Goal: Task Accomplishment & Management: Manage account settings

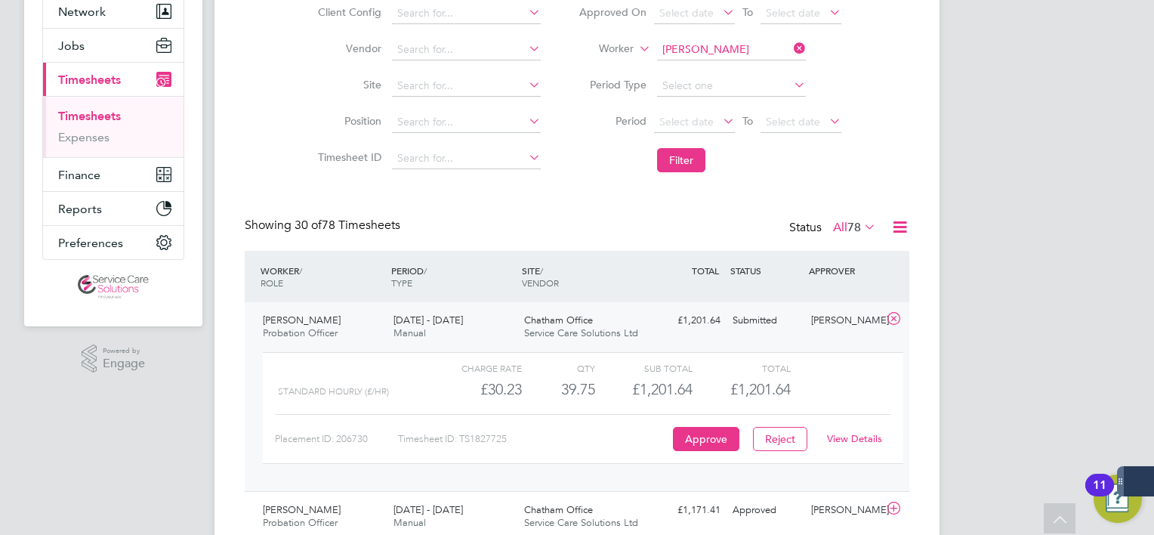
click at [791, 46] on icon at bounding box center [791, 48] width 0 height 21
click at [773, 51] on input at bounding box center [731, 49] width 149 height 21
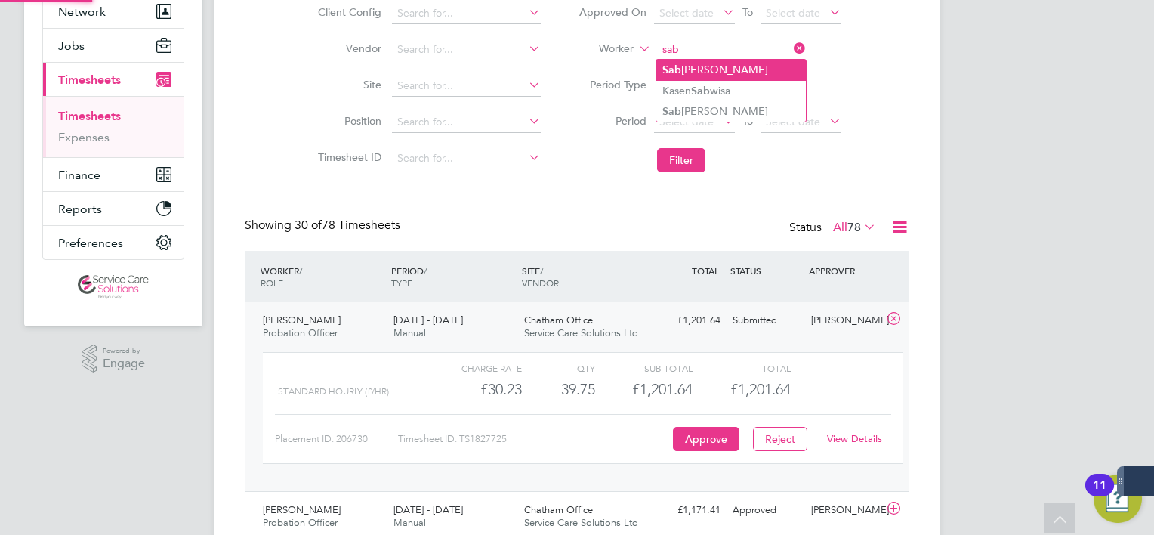
click at [757, 73] on li "Sab rina Peterson" at bounding box center [732, 70] width 150 height 20
type input "Sabrina Peterson"
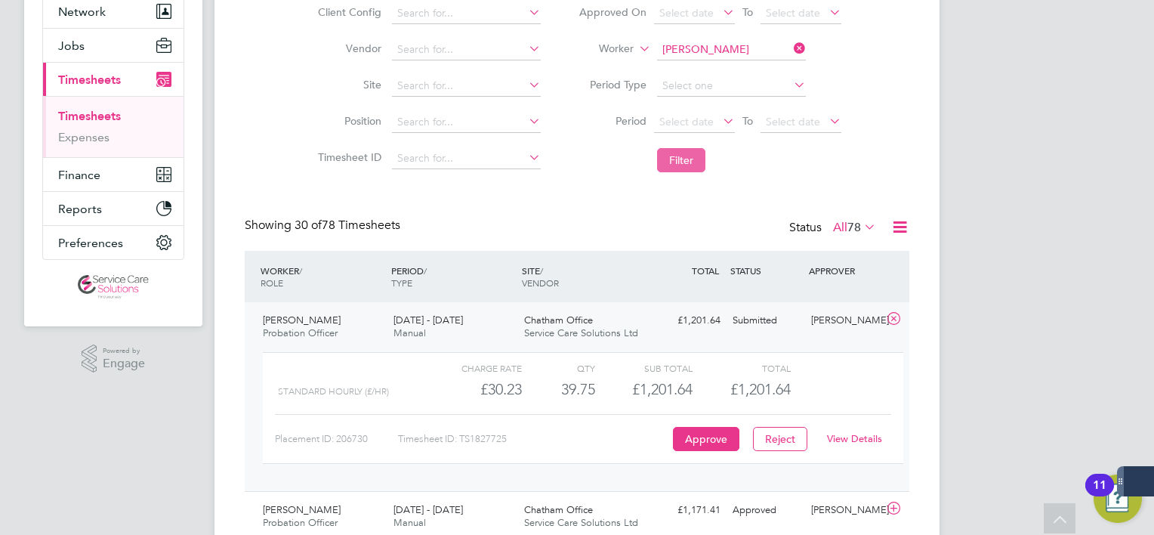
click at [681, 157] on button "Filter" at bounding box center [681, 160] width 48 height 24
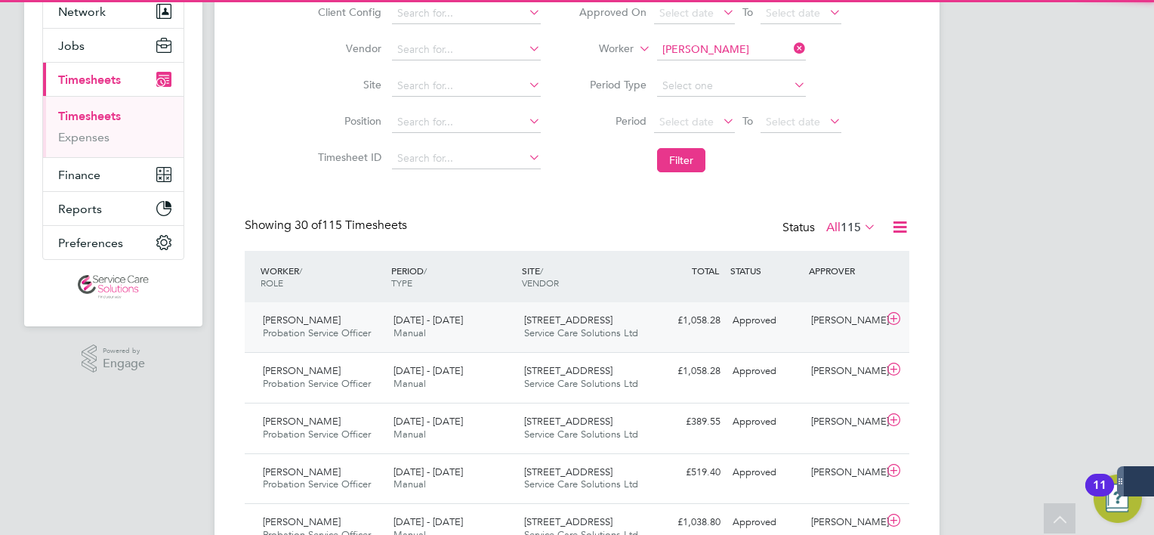
click at [675, 327] on div "£1,058.28 Approved" at bounding box center [687, 320] width 79 height 25
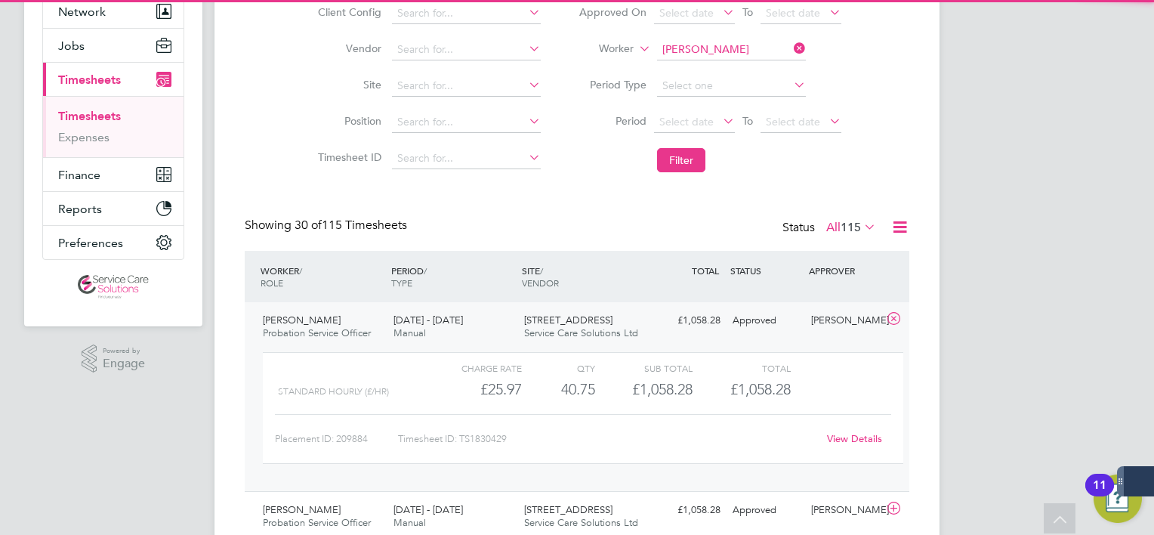
click at [675, 327] on div "£1,058.28 Approved" at bounding box center [687, 320] width 79 height 25
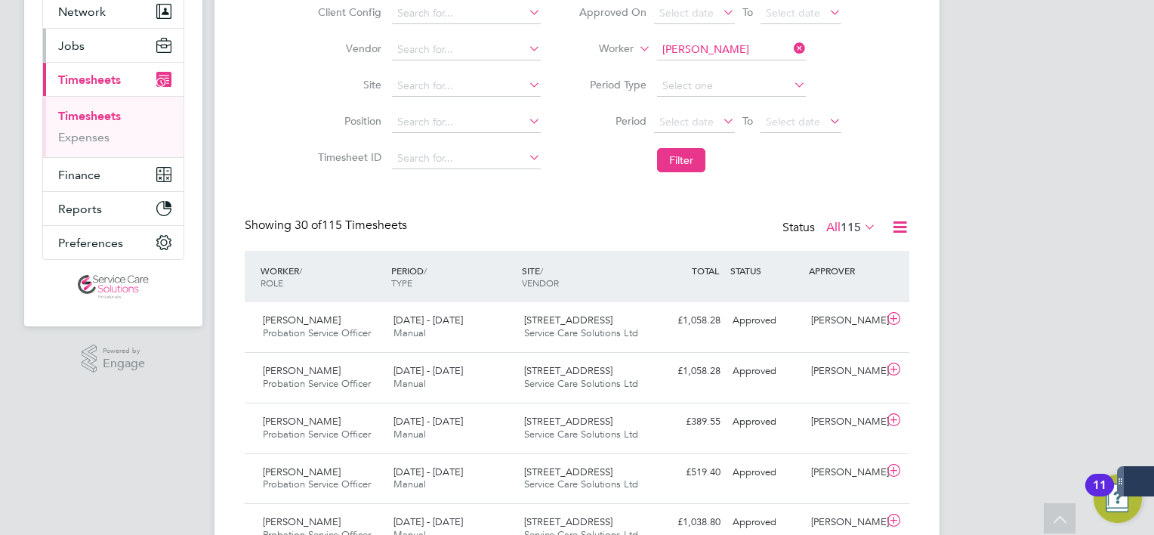
click at [106, 51] on button "Jobs" at bounding box center [113, 45] width 141 height 33
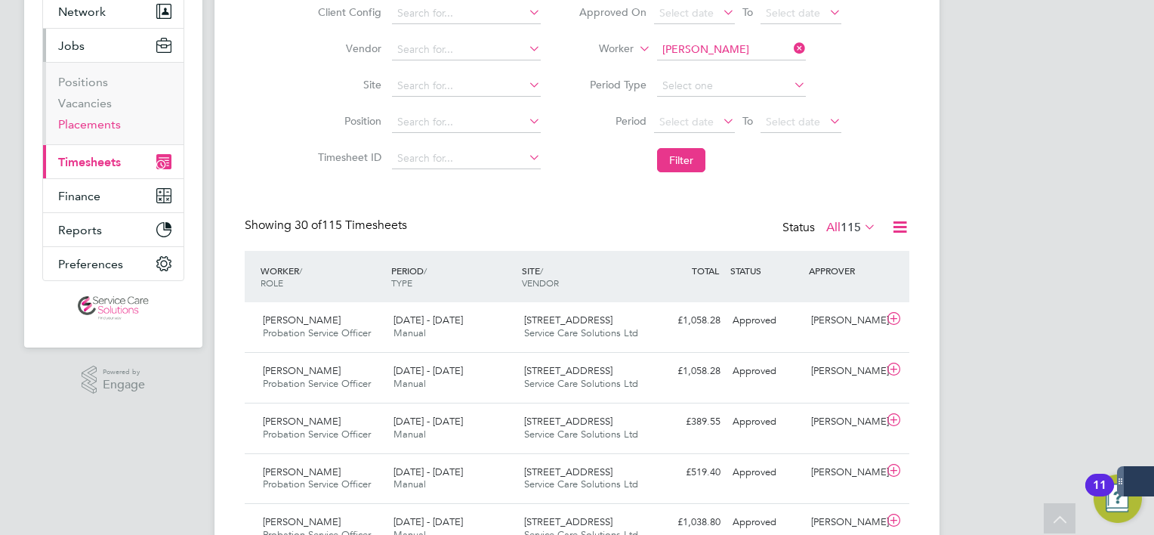
click at [91, 125] on link "Placements" at bounding box center [89, 124] width 63 height 14
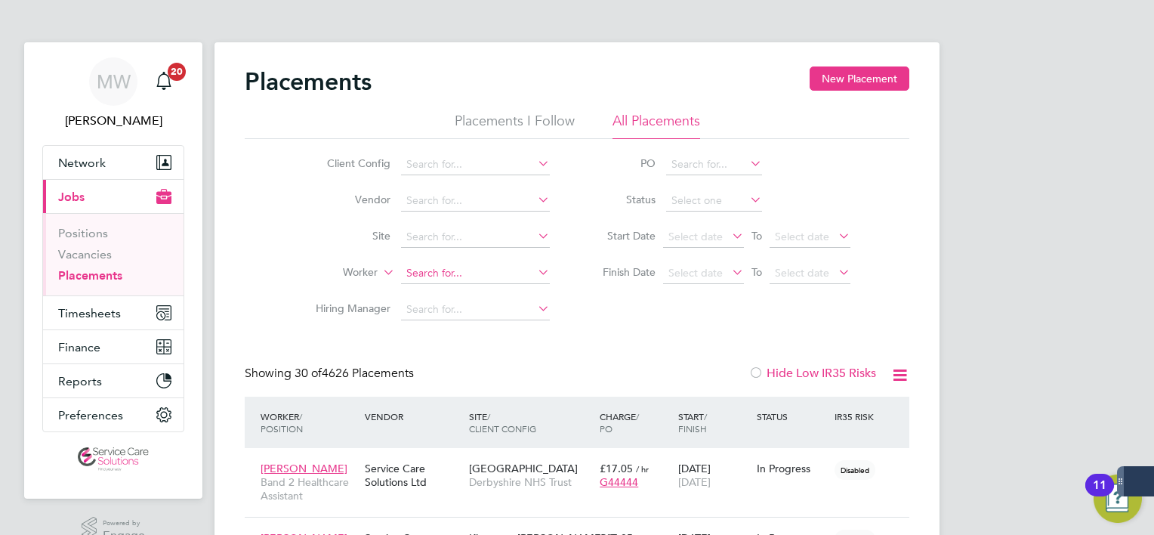
click at [447, 266] on input at bounding box center [475, 273] width 149 height 21
type input "sabrina"
click at [848, 159] on li "PO" at bounding box center [719, 165] width 301 height 36
click at [100, 306] on span "Timesheets" at bounding box center [89, 313] width 63 height 14
click at [531, 272] on input at bounding box center [475, 273] width 149 height 21
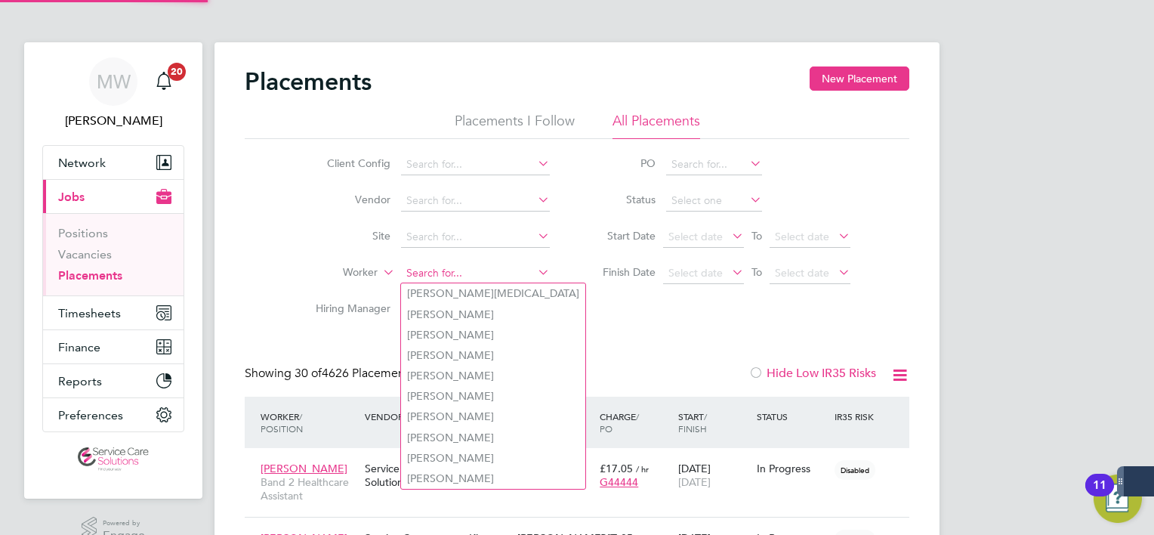
scroll to position [43, 131]
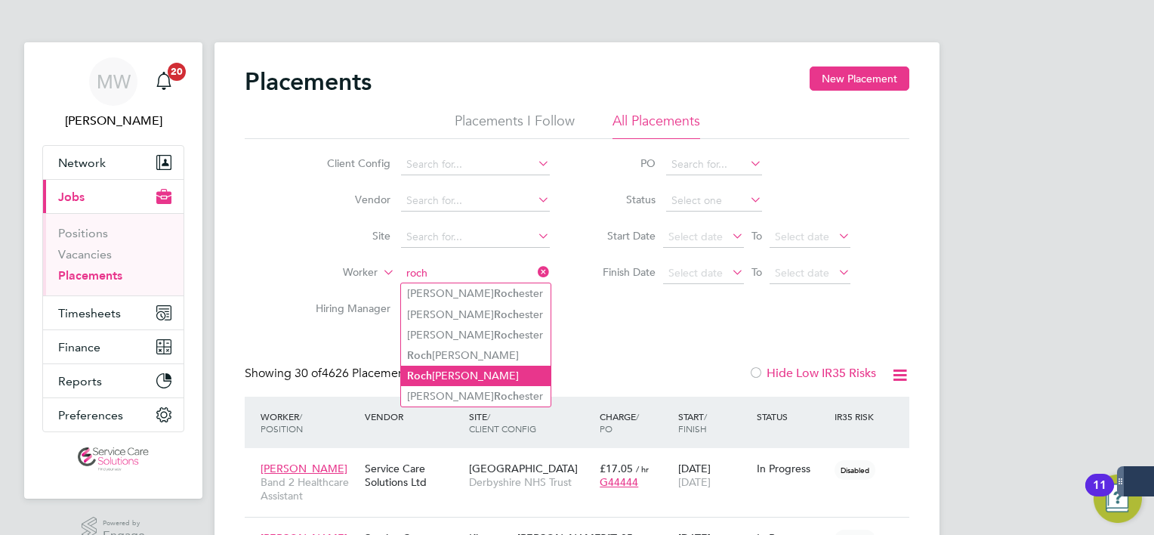
click at [447, 372] on li "Roch sana Khan" at bounding box center [476, 376] width 150 height 20
type input "[PERSON_NAME]"
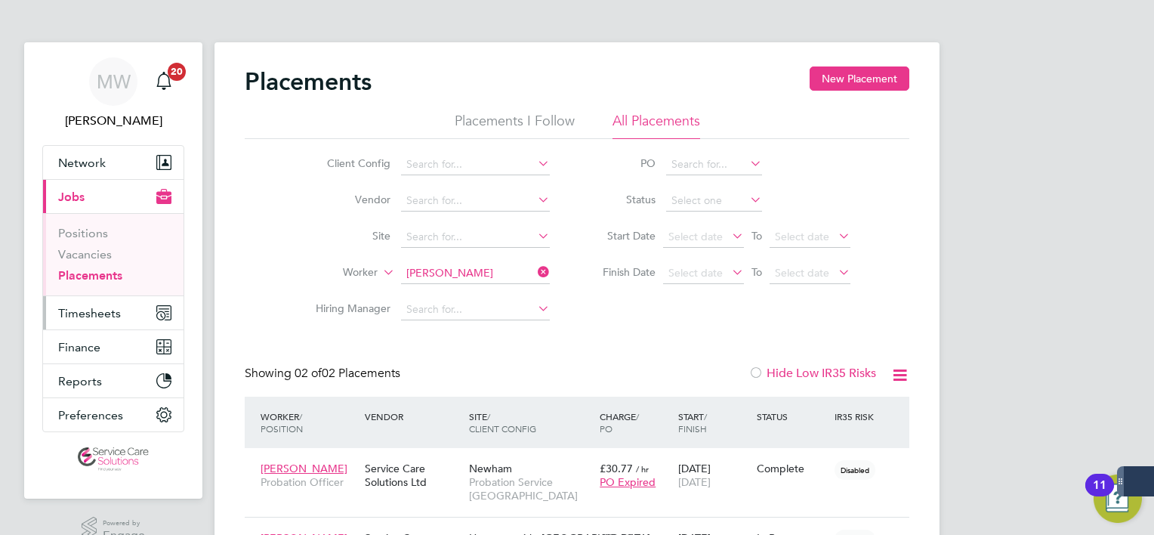
click at [94, 326] on button "Timesheets" at bounding box center [113, 312] width 141 height 33
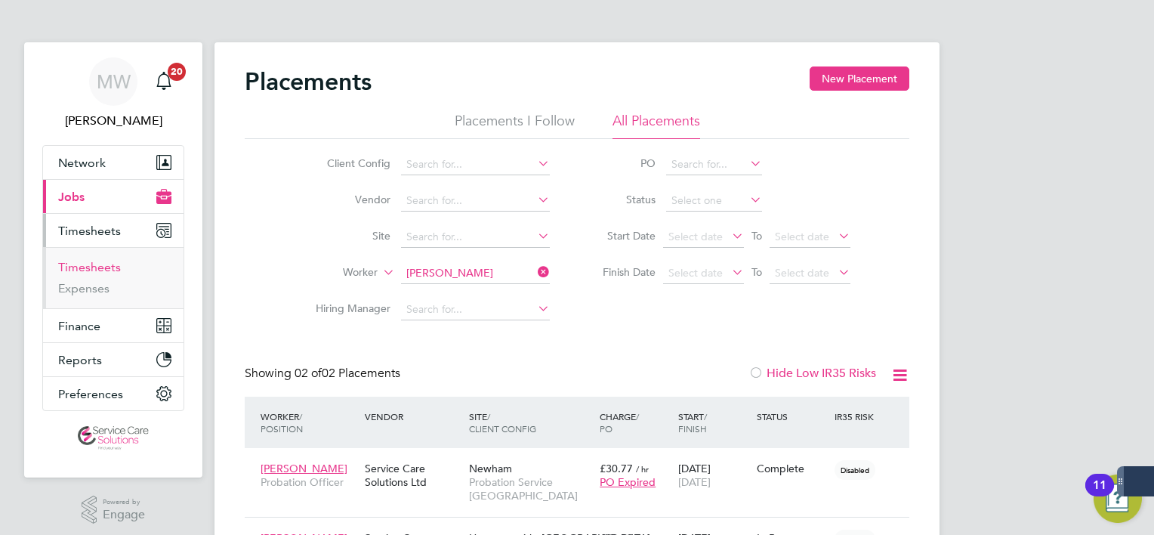
click at [104, 272] on link "Timesheets" at bounding box center [89, 267] width 63 height 14
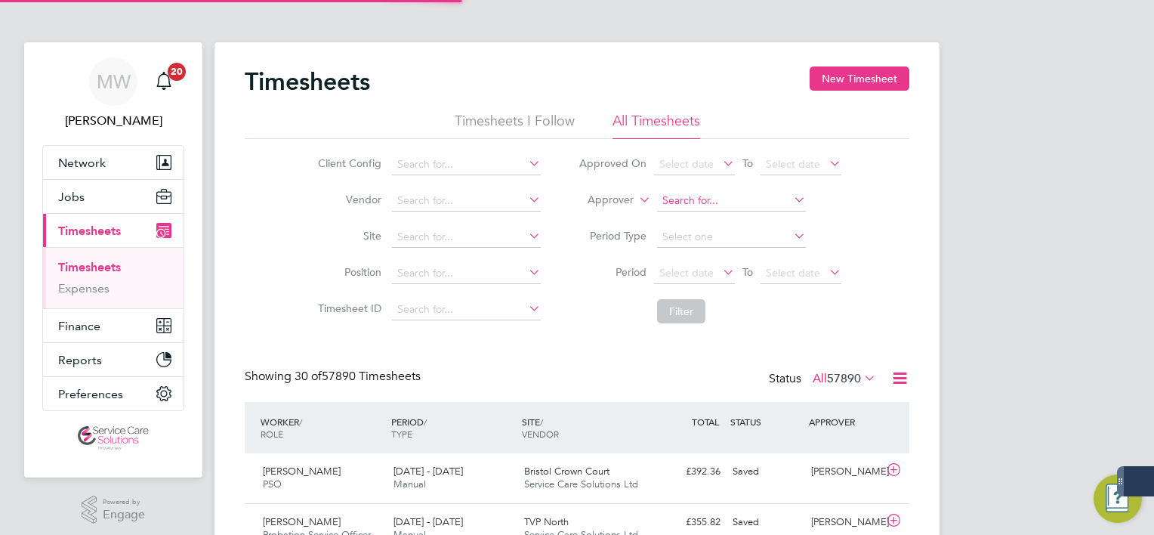
click at [709, 202] on input at bounding box center [731, 200] width 149 height 21
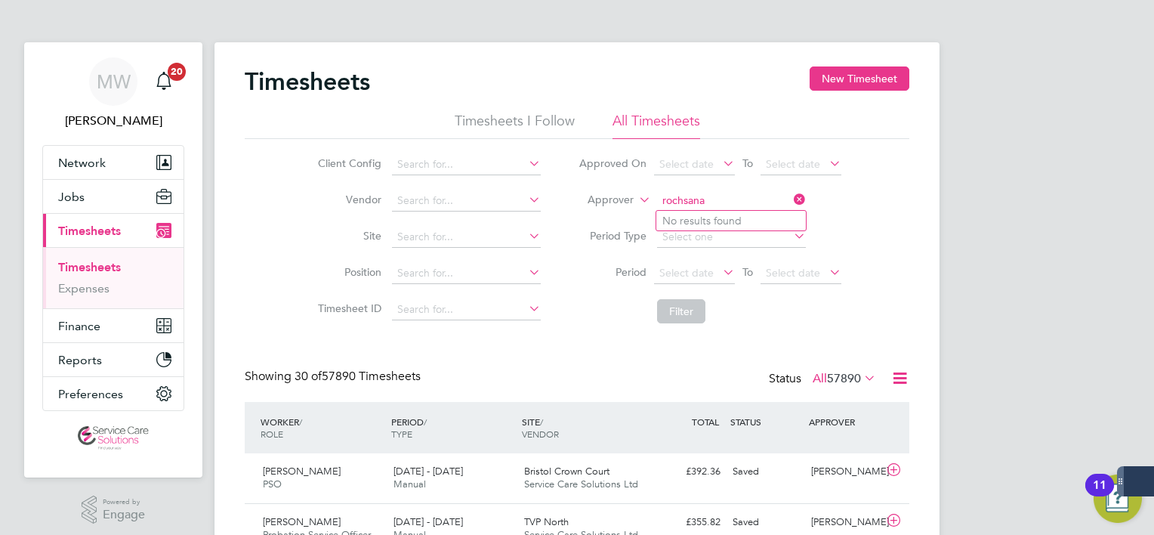
type input "rochsana"
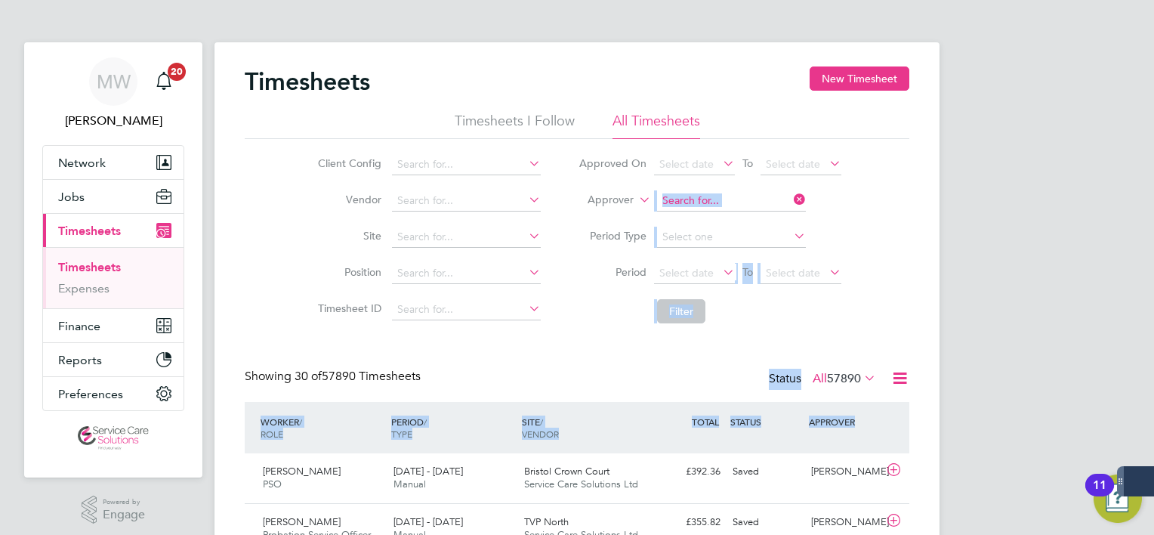
drag, startPoint x: 725, startPoint y: 212, endPoint x: 591, endPoint y: 213, distance: 133.7
drag, startPoint x: 591, startPoint y: 213, endPoint x: 688, endPoint y: 195, distance: 98.4
click at [688, 195] on input at bounding box center [731, 200] width 149 height 21
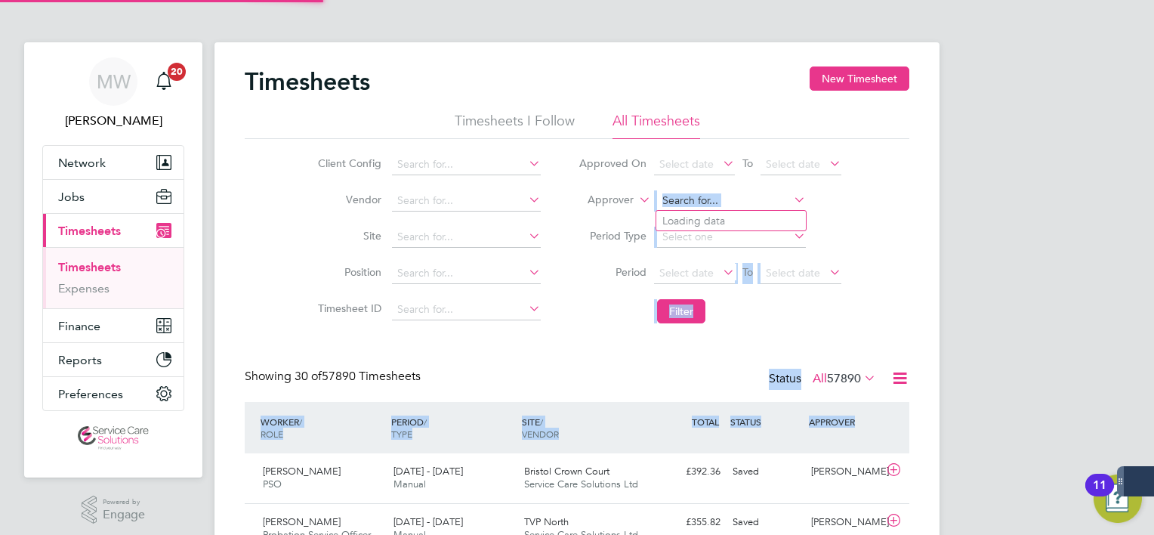
click at [610, 290] on li "Period Select date To Select date" at bounding box center [710, 273] width 301 height 36
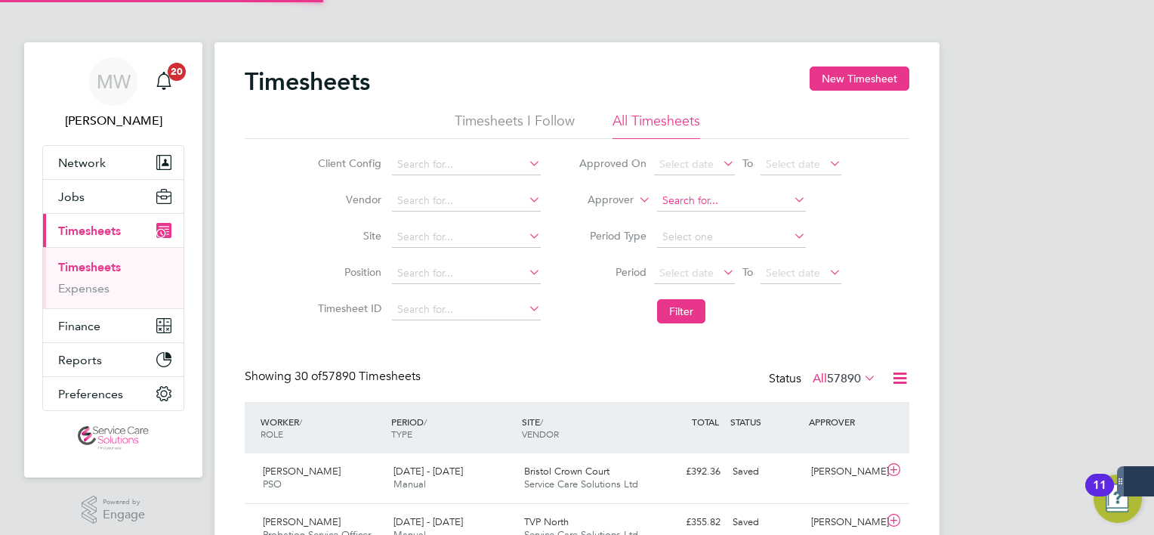
click at [689, 200] on input at bounding box center [731, 200] width 149 height 21
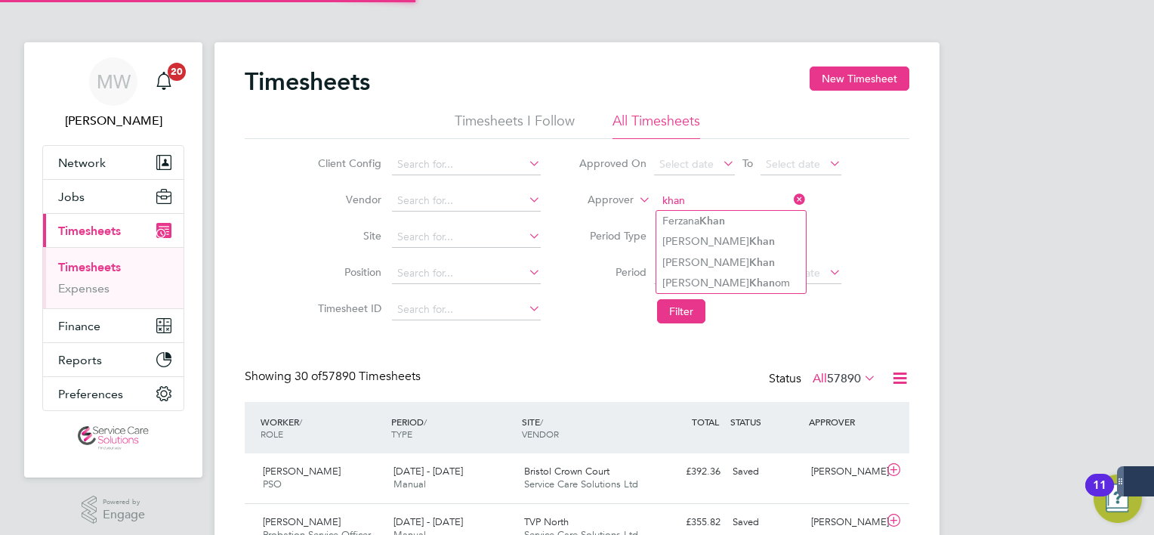
type input "khan"
click at [636, 199] on icon at bounding box center [636, 196] width 0 height 14
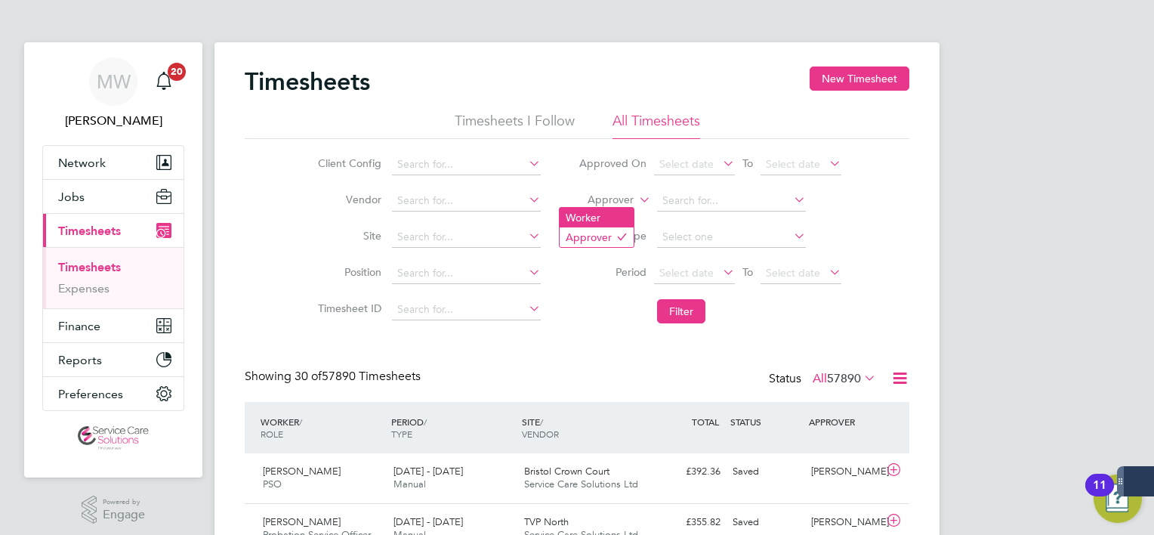
click at [610, 226] on li "Worker" at bounding box center [597, 218] width 74 height 20
click at [700, 192] on input at bounding box center [731, 200] width 149 height 21
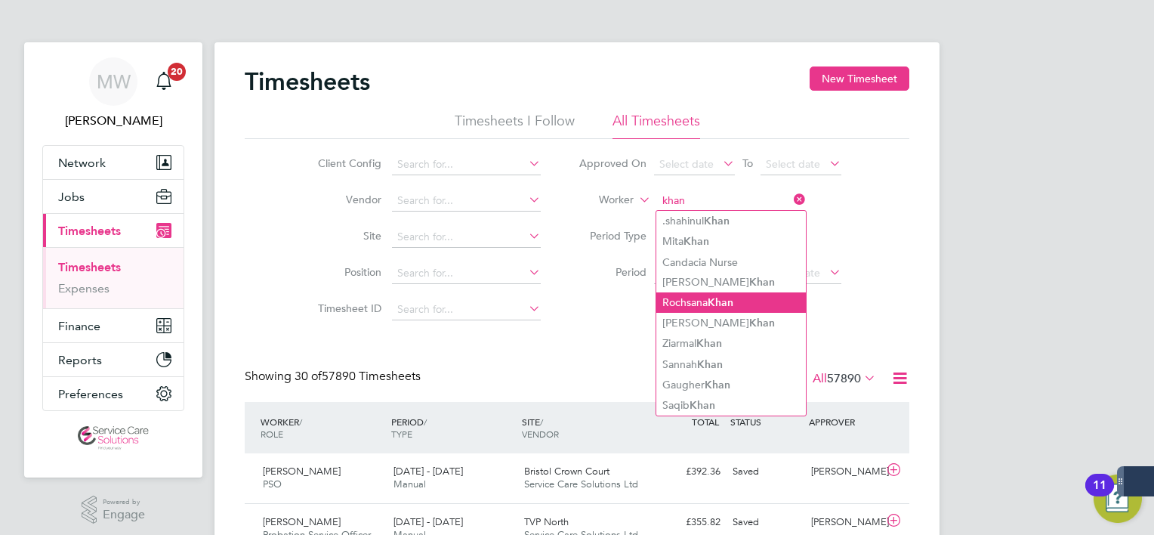
click at [740, 293] on li "Rochsana Khan" at bounding box center [732, 302] width 150 height 20
type input "[PERSON_NAME]"
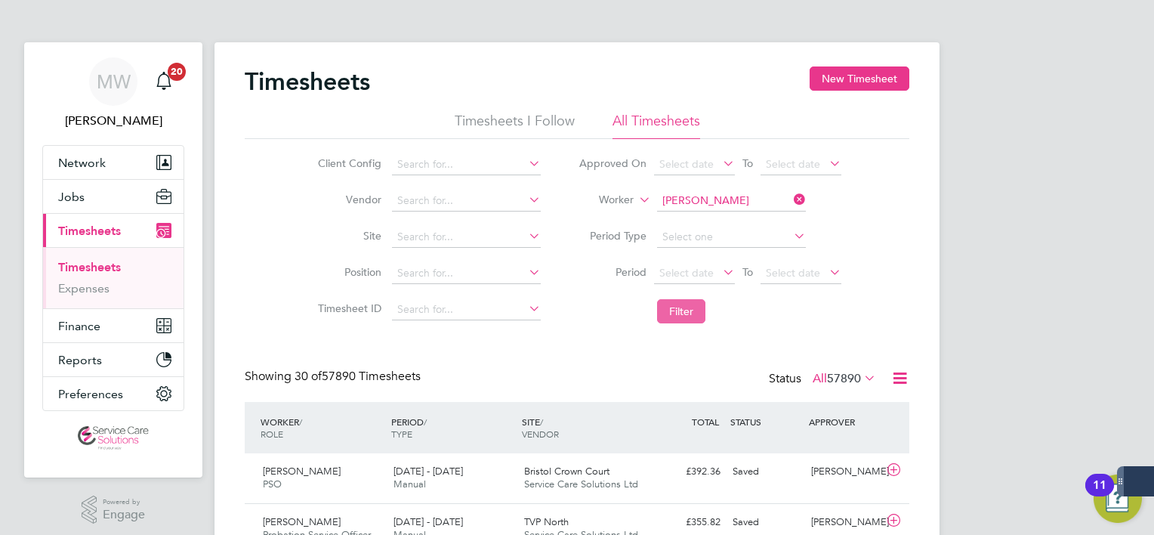
click at [690, 301] on button "Filter" at bounding box center [681, 311] width 48 height 24
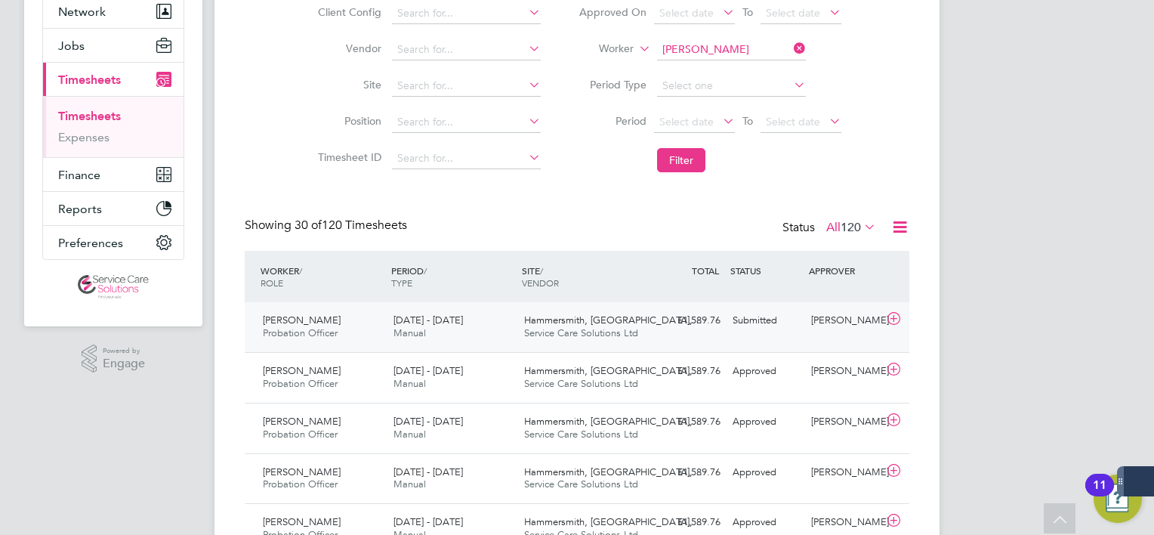
click at [575, 328] on span "Service Care Solutions Ltd" at bounding box center [581, 332] width 114 height 13
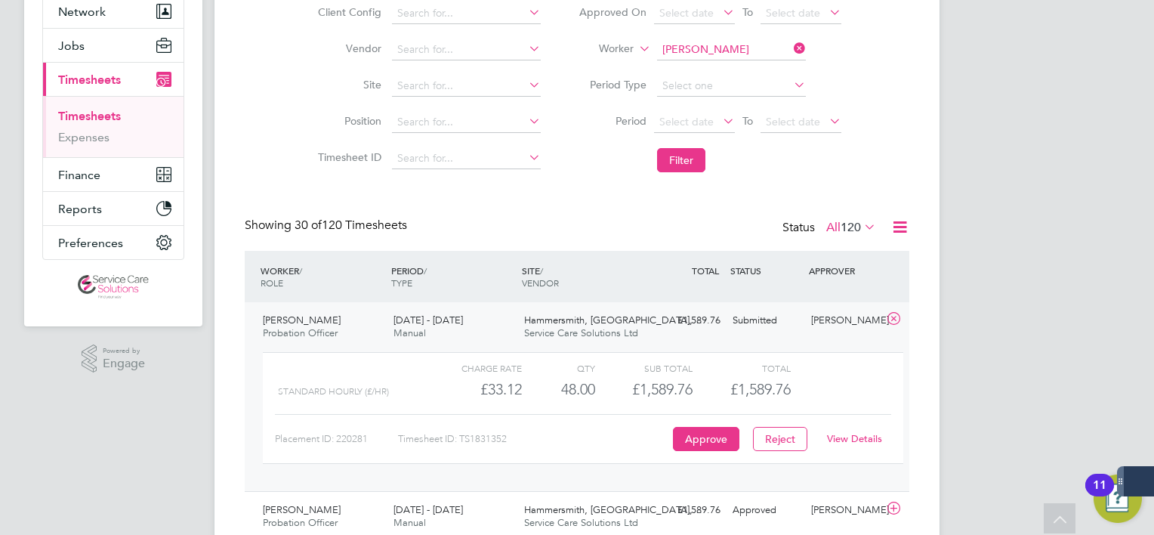
click at [858, 443] on link "View Details" at bounding box center [854, 438] width 55 height 13
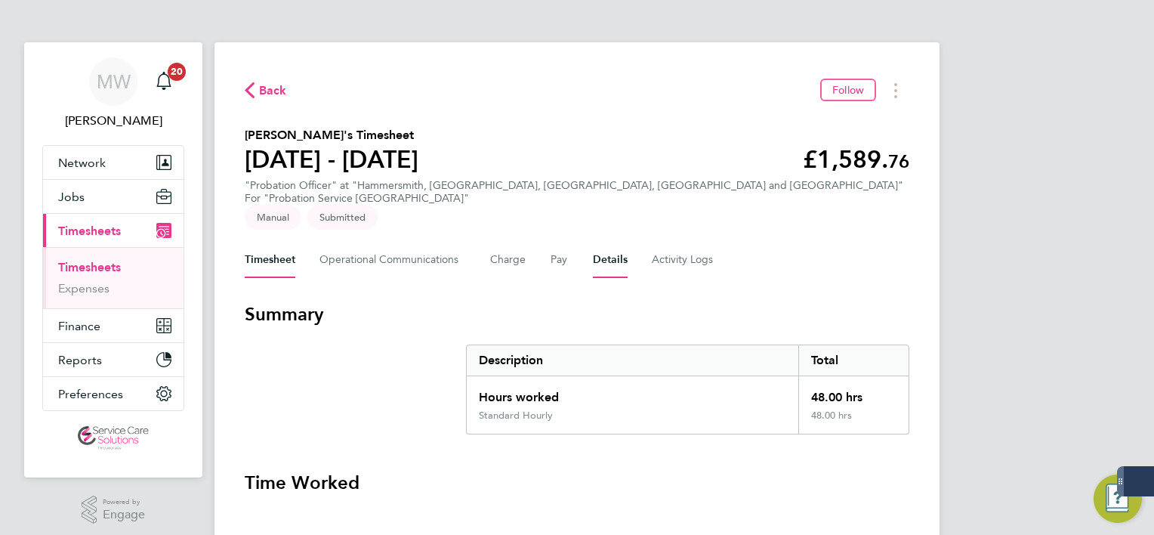
click at [623, 242] on button "Details" at bounding box center [610, 260] width 35 height 36
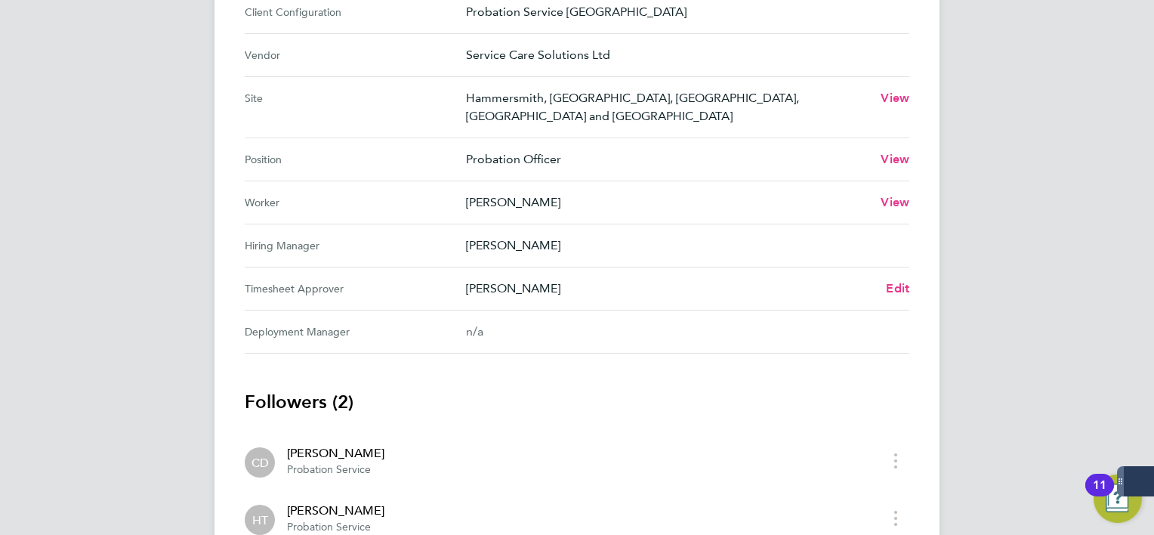
scroll to position [453, 0]
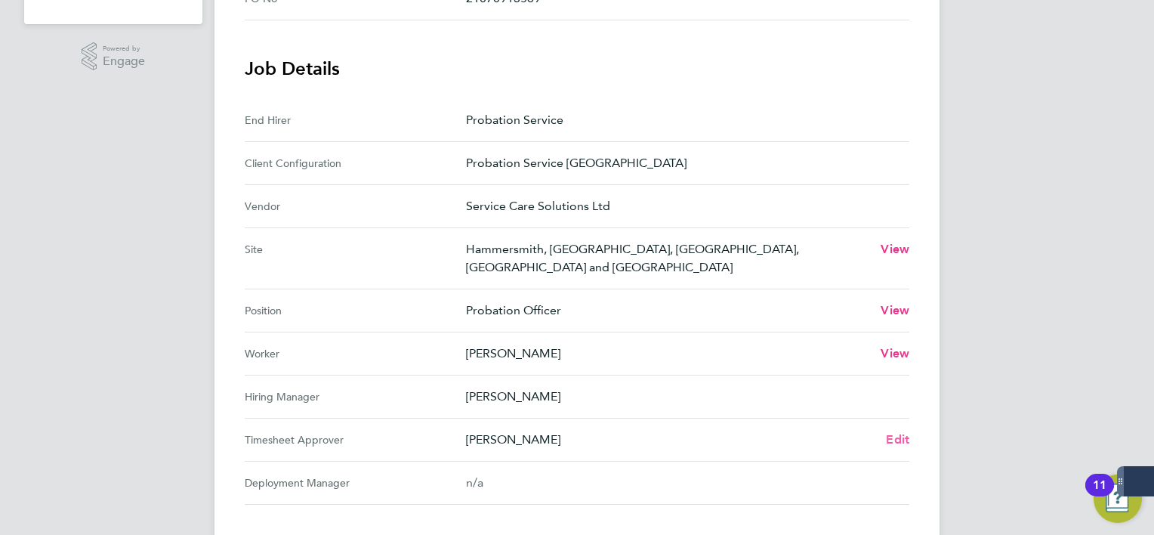
click at [907, 432] on span "Edit" at bounding box center [897, 439] width 23 height 14
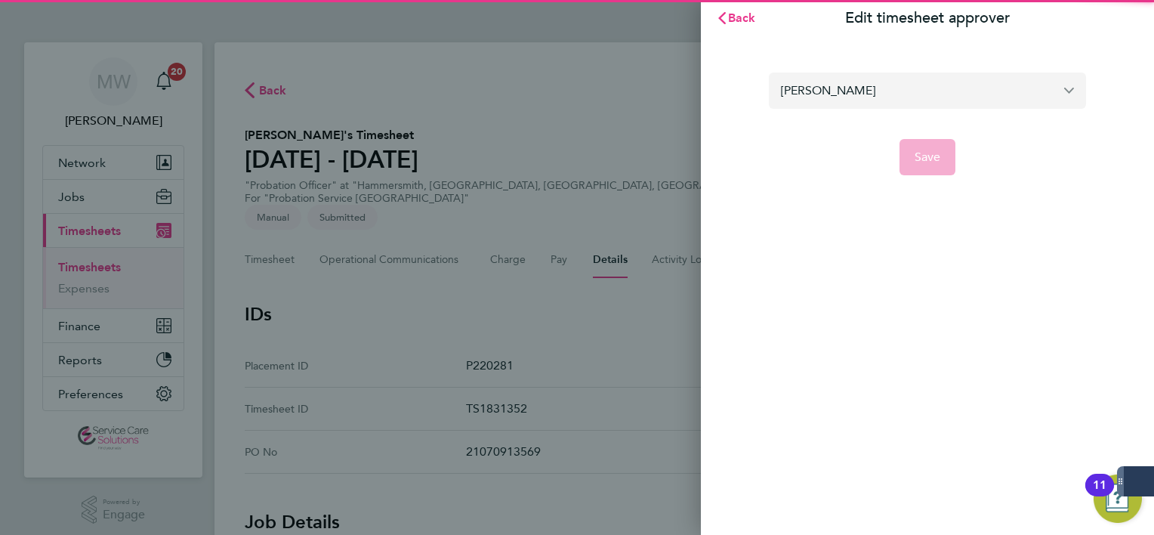
click at [885, 88] on input "[PERSON_NAME]" at bounding box center [927, 91] width 317 height 36
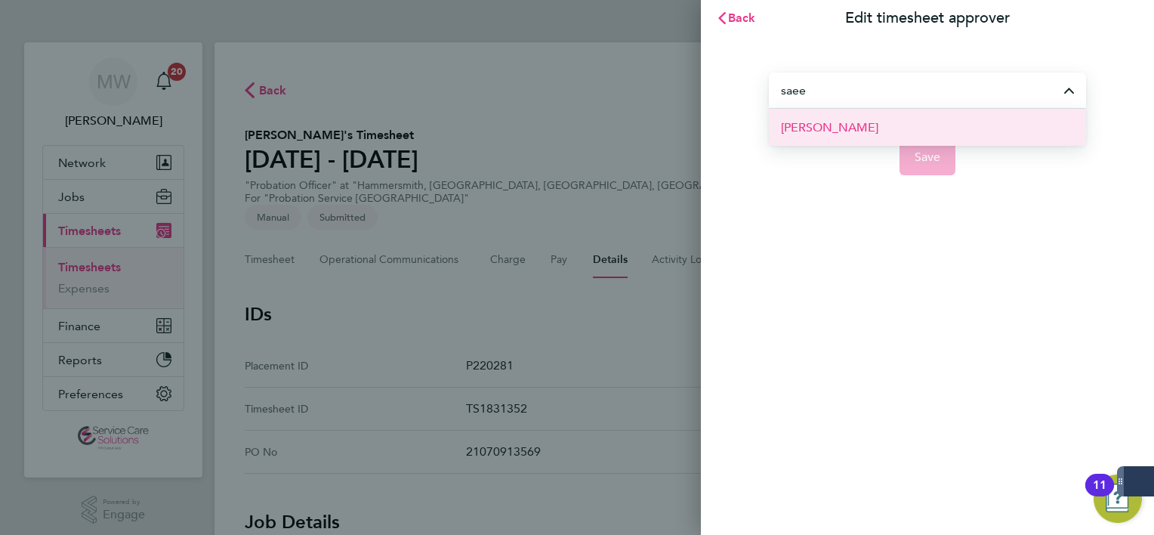
click at [928, 130] on li "[PERSON_NAME]" at bounding box center [927, 127] width 317 height 37
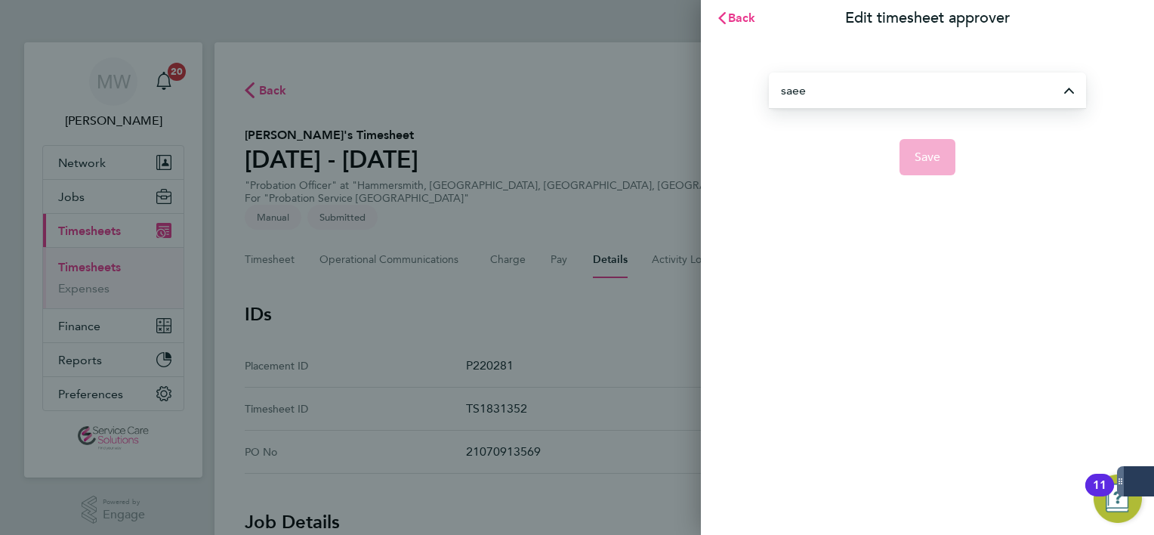
type input "[PERSON_NAME]"
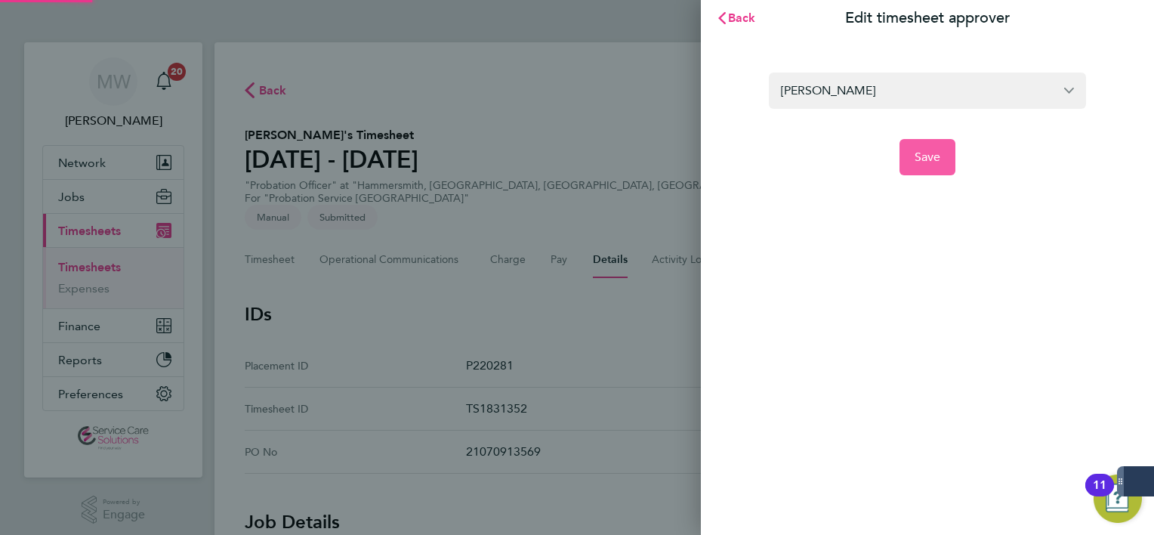
click at [923, 147] on button "Save" at bounding box center [928, 157] width 57 height 36
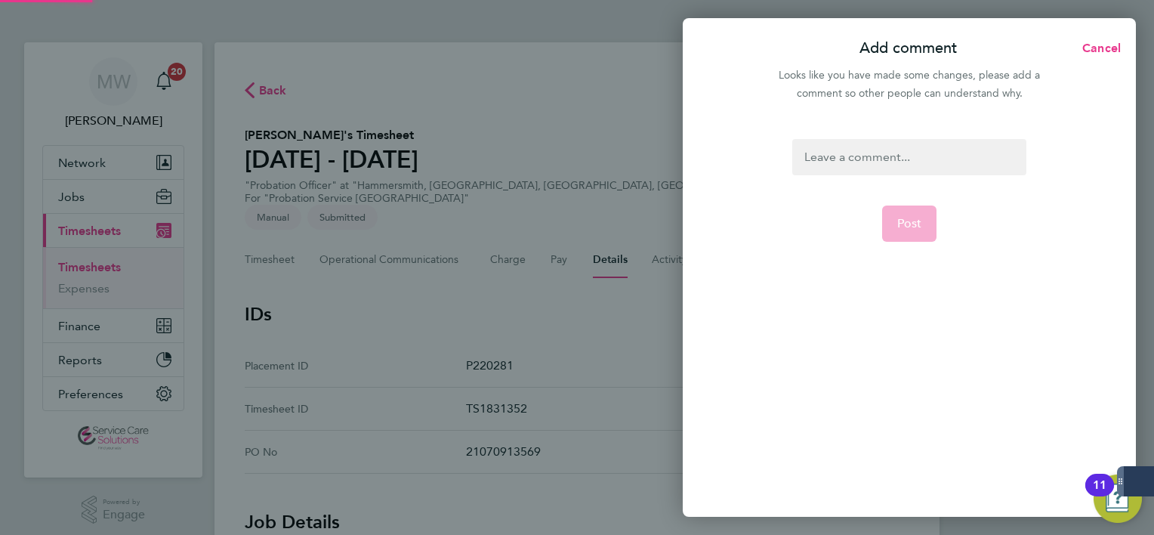
click at [898, 153] on div at bounding box center [909, 157] width 233 height 36
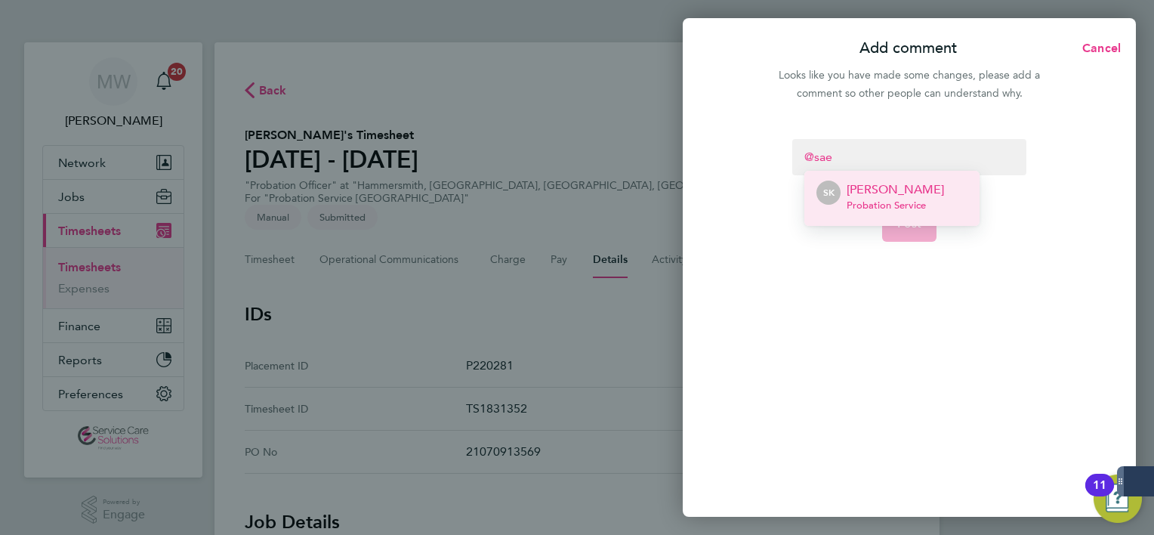
click at [894, 192] on p "[PERSON_NAME]" at bounding box center [895, 190] width 97 height 18
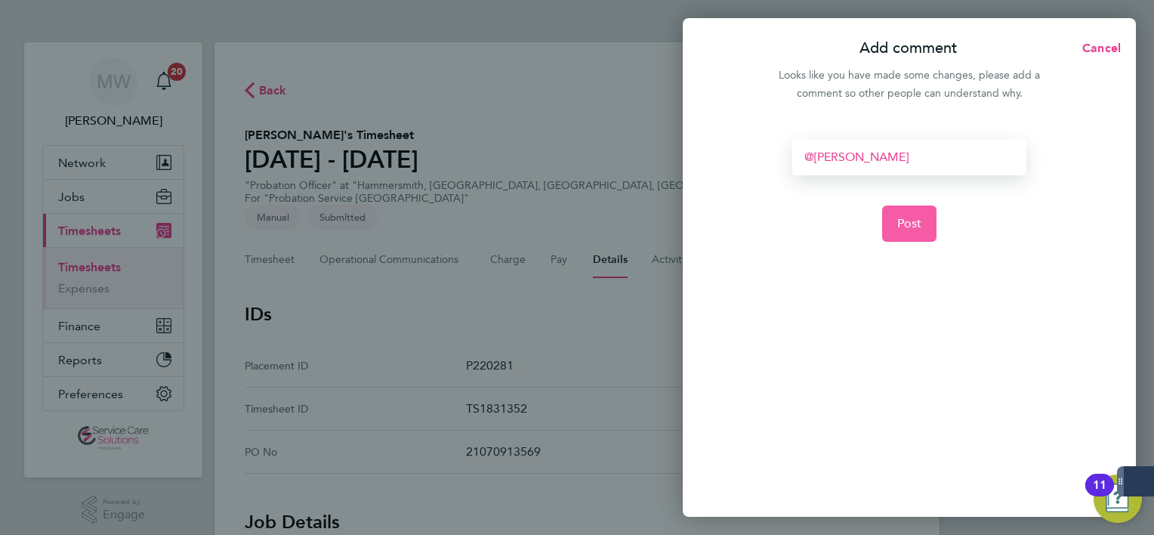
click at [910, 214] on button "Post" at bounding box center [909, 223] width 55 height 36
